Goal: Obtain resource: Obtain resource

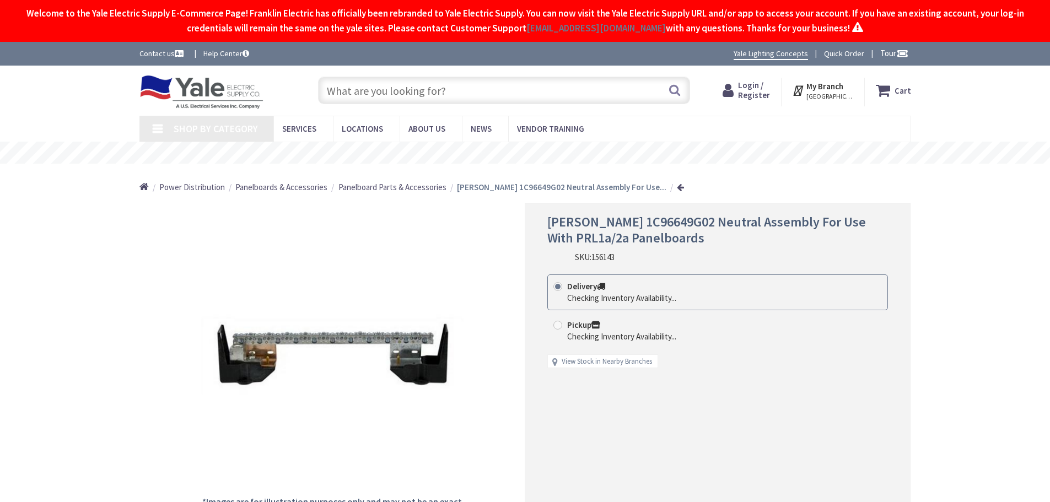
type input "[GEOGRAPHIC_DATA]"
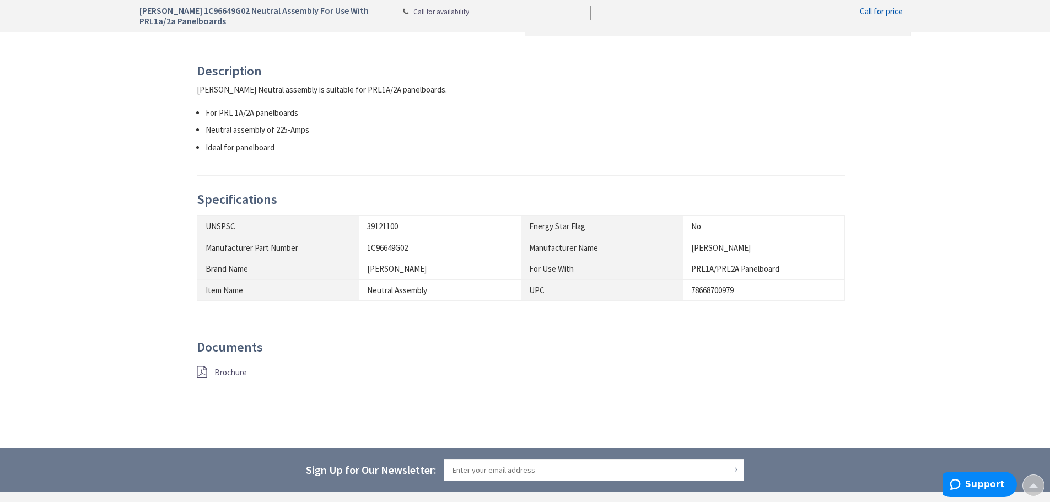
scroll to position [496, 0]
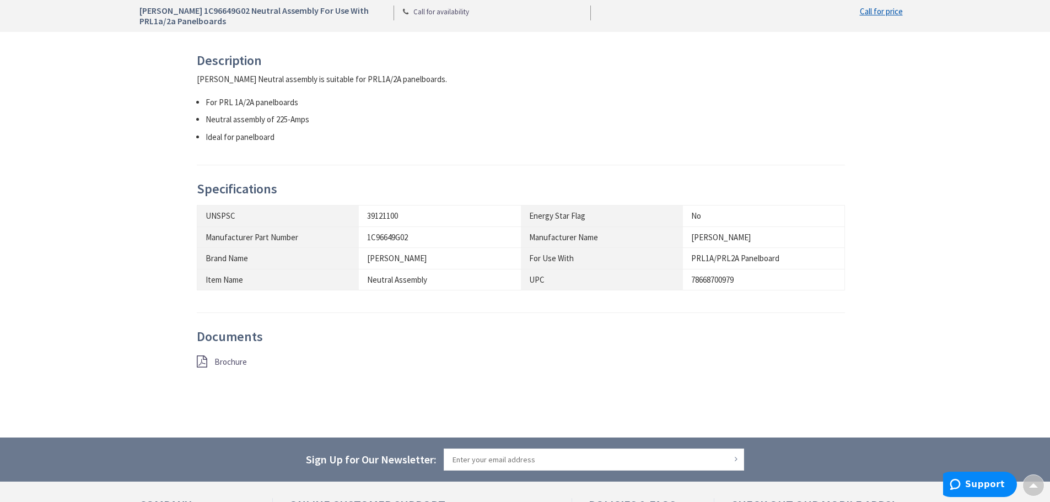
click at [225, 358] on span "Brochure" at bounding box center [230, 362] width 33 height 10
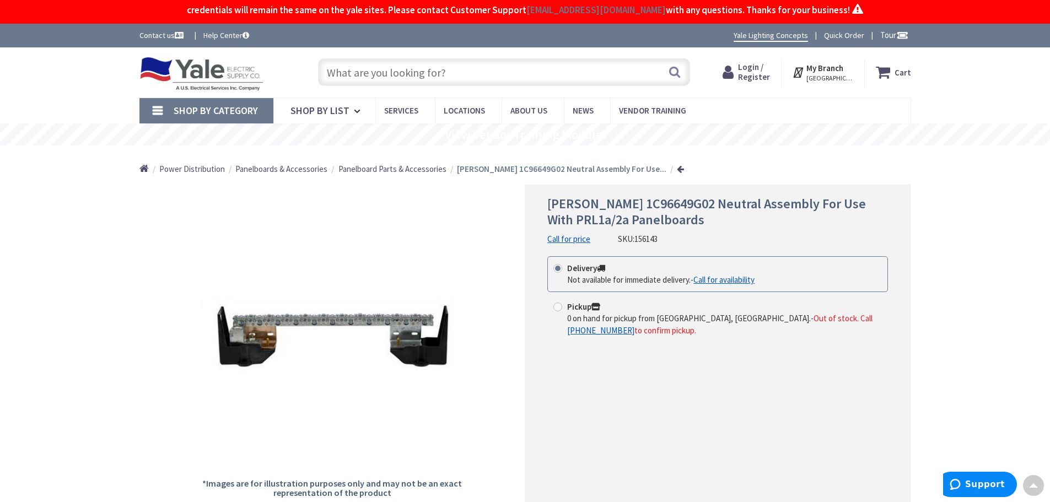
scroll to position [0, 0]
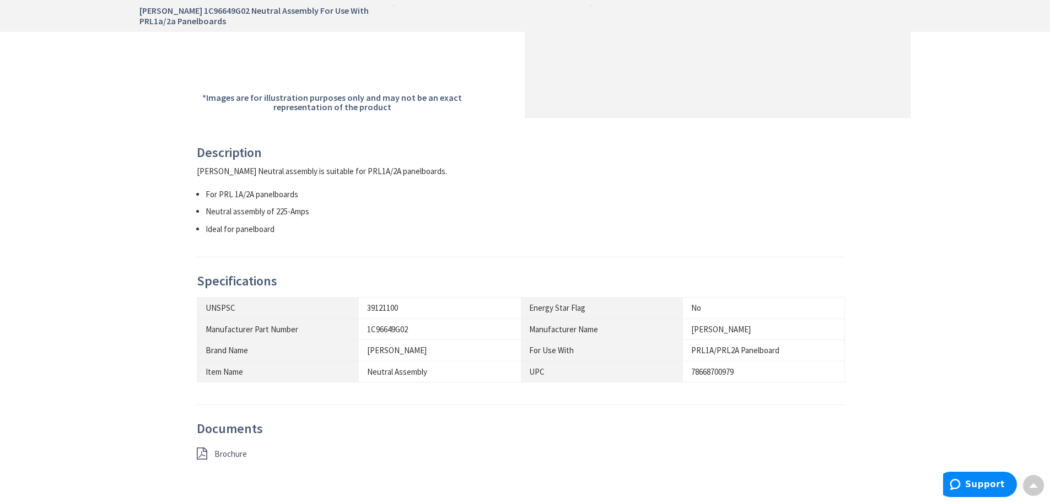
scroll to position [661, 0]
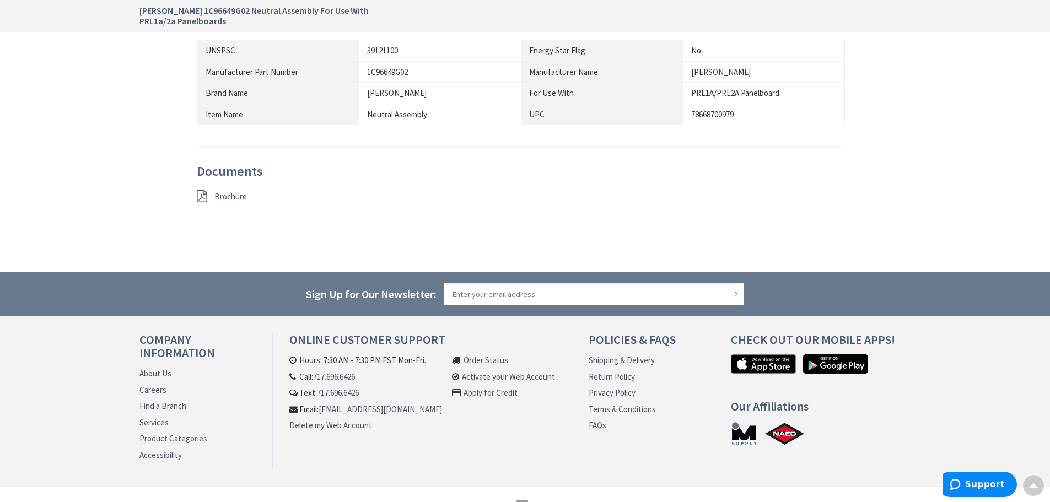
click at [232, 200] on span "Brochure" at bounding box center [230, 196] width 33 height 10
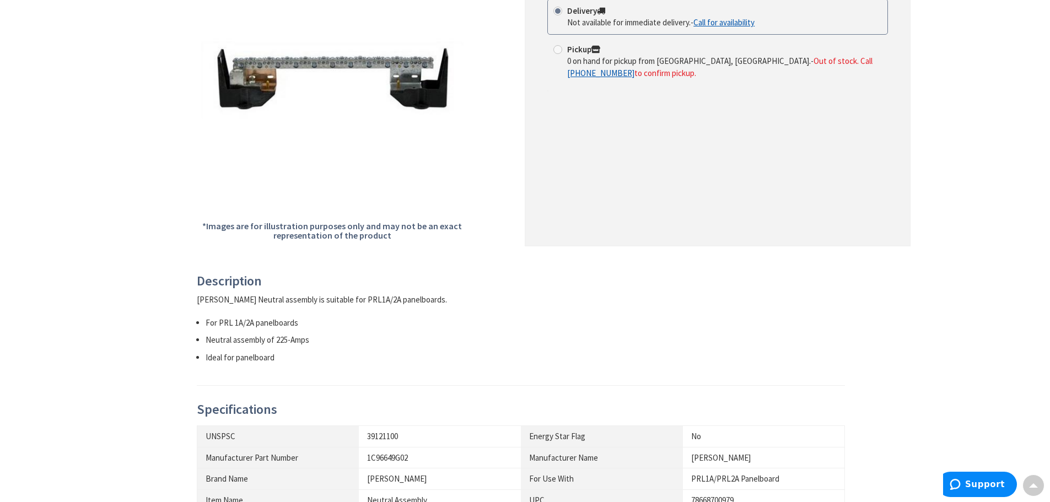
scroll to position [0, 0]
